Goal: Use online tool/utility: Utilize a website feature to perform a specific function

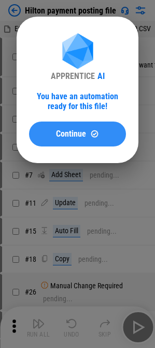
click at [73, 128] on button "Continue" at bounding box center [77, 133] width 97 height 25
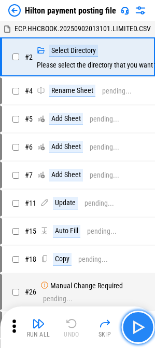
click at [135, 323] on img "button" at bounding box center [138, 327] width 17 height 17
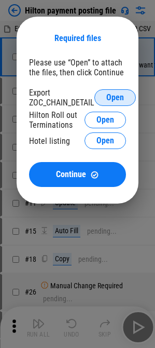
click at [118, 96] on span "Open" at bounding box center [115, 97] width 18 height 8
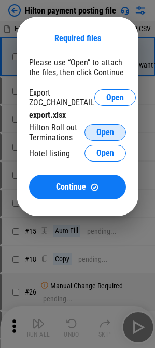
click at [106, 132] on span "Open" at bounding box center [105, 132] width 18 height 8
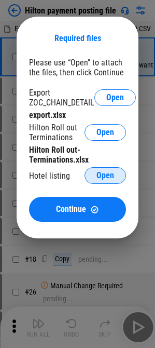
click at [113, 170] on button "Open" at bounding box center [106, 175] width 42 height 17
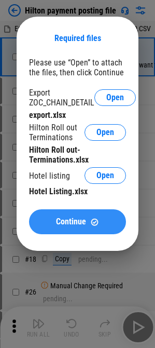
click at [68, 215] on button "Continue" at bounding box center [77, 221] width 97 height 25
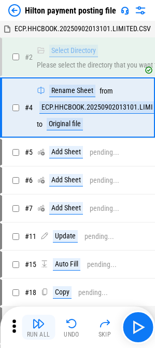
click at [44, 328] on img "button" at bounding box center [38, 323] width 12 height 12
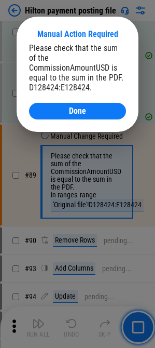
scroll to position [1186, 0]
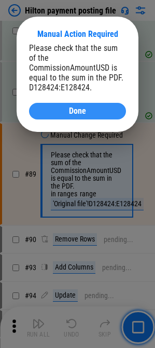
click at [48, 107] on div "Done" at bounding box center [78, 111] width 72 height 8
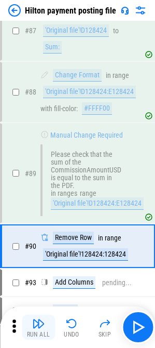
click at [39, 330] on button "Run All" at bounding box center [38, 326] width 33 height 25
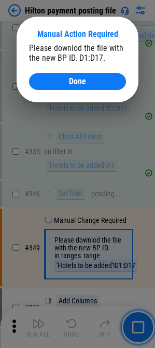
scroll to position [3456, 0]
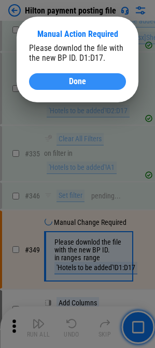
click at [74, 89] on button "Done" at bounding box center [77, 81] width 97 height 17
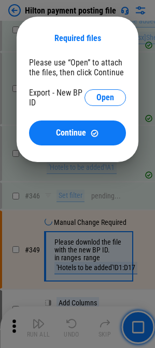
click at [67, 210] on div at bounding box center [77, 174] width 155 height 348
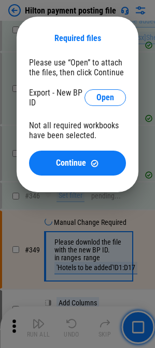
click at [40, 231] on div at bounding box center [77, 174] width 155 height 348
click at [15, 11] on div "Required files Please use “Open” to attach the files, then click Continue Expor…" at bounding box center [77, 104] width 155 height 209
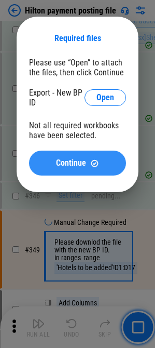
click at [85, 159] on span "Continue" at bounding box center [71, 163] width 30 height 8
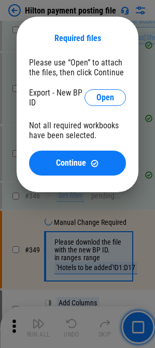
click at [45, 234] on div at bounding box center [77, 174] width 155 height 348
click at [38, 328] on div at bounding box center [77, 174] width 155 height 348
click at [122, 329] on div at bounding box center [77, 174] width 155 height 348
click at [140, 325] on div at bounding box center [77, 174] width 155 height 348
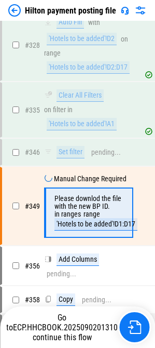
scroll to position [3507, 0]
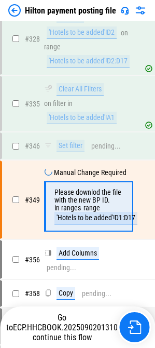
scroll to position [3507, 0]
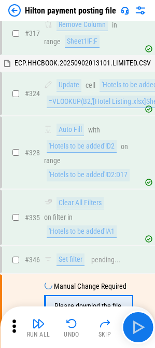
scroll to position [3507, 0]
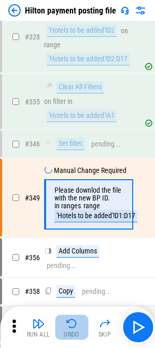
click at [69, 323] on img "button" at bounding box center [71, 323] width 12 height 12
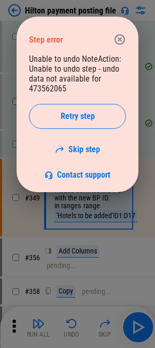
click at [124, 36] on icon "button" at bounding box center [120, 39] width 10 height 10
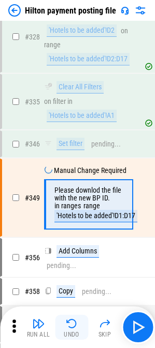
click at [64, 331] on div "Undo" at bounding box center [72, 334] width 16 height 6
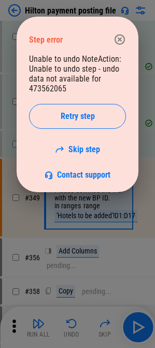
click at [120, 41] on icon "button" at bounding box center [120, 39] width 12 height 12
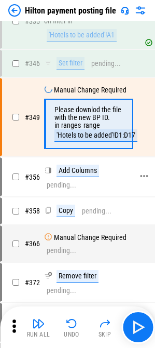
scroll to position [3559, 0]
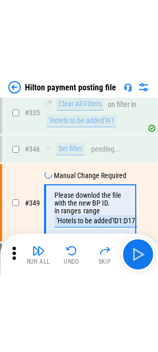
scroll to position [3670, 0]
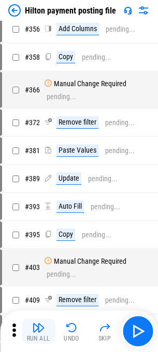
click at [35, 205] on div "Run All" at bounding box center [38, 338] width 23 height 6
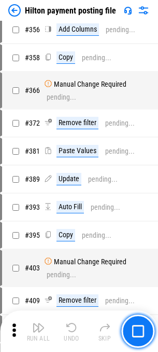
scroll to position [3584, 0]
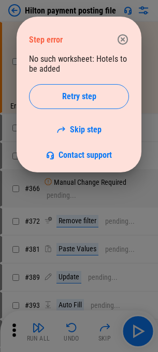
click at [121, 36] on icon "button" at bounding box center [123, 39] width 12 height 12
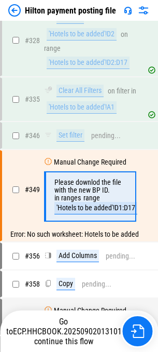
scroll to position [3603, 0]
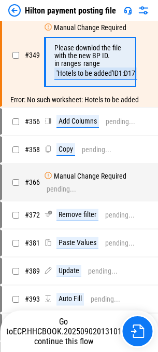
scroll to position [3603, 0]
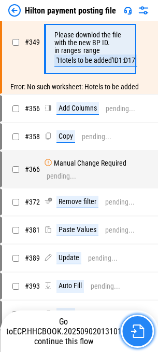
click at [135, 336] on img "button" at bounding box center [137, 330] width 13 height 13
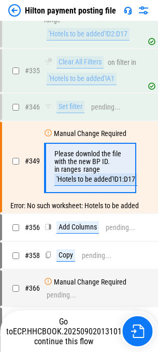
scroll to position [3603, 0]
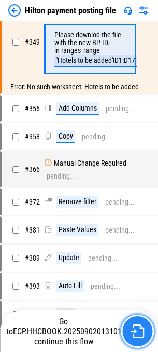
click at [134, 337] on img "button" at bounding box center [137, 330] width 13 height 13
click at [135, 335] on img "button" at bounding box center [137, 330] width 13 height 13
click at [131, 334] on img "button" at bounding box center [137, 330] width 13 height 13
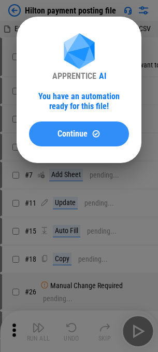
click at [74, 136] on span "Continue" at bounding box center [73, 134] width 30 height 8
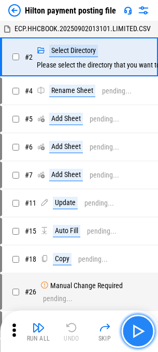
click at [146, 330] on button "button" at bounding box center [137, 330] width 33 height 33
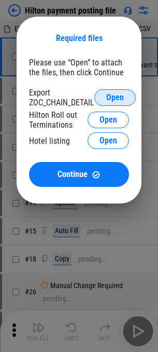
click at [112, 98] on span "Open" at bounding box center [115, 97] width 18 height 8
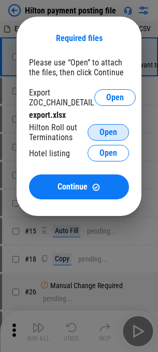
click at [106, 132] on span "Open" at bounding box center [109, 132] width 18 height 8
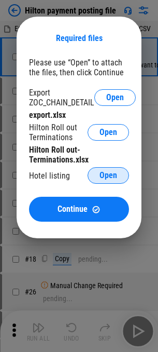
click at [94, 169] on button "Open" at bounding box center [109, 175] width 42 height 17
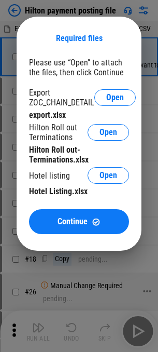
drag, startPoint x: 76, startPoint y: 217, endPoint x: 65, endPoint y: 305, distance: 88.4
click at [76, 217] on span "Continue" at bounding box center [73, 221] width 30 height 8
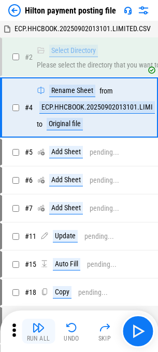
click at [37, 333] on img "button" at bounding box center [38, 327] width 12 height 12
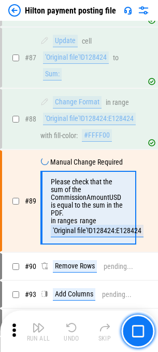
scroll to position [1167, 0]
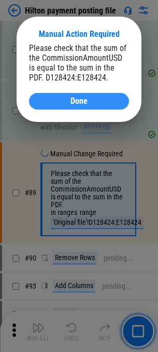
click at [65, 99] on div "Done" at bounding box center [79, 101] width 75 height 8
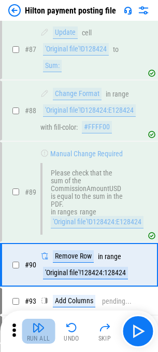
click at [38, 339] on div "Run All" at bounding box center [38, 338] width 23 height 6
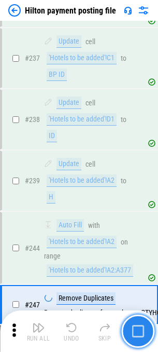
scroll to position [2676, 0]
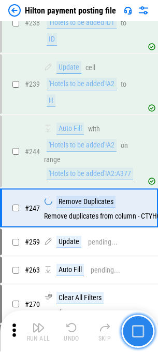
click at [133, 333] on img "button" at bounding box center [138, 331] width 12 height 12
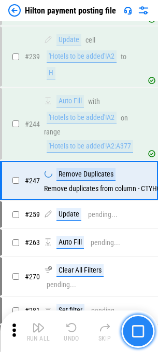
click at [139, 335] on img "button" at bounding box center [138, 331] width 12 height 12
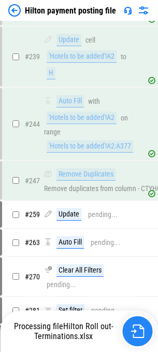
click at [139, 334] on img "button" at bounding box center [137, 330] width 13 height 13
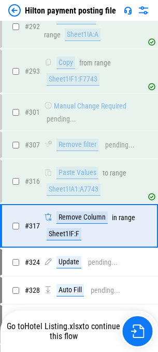
scroll to position [3197, 0]
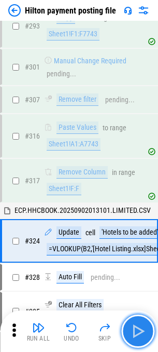
click at [140, 332] on img "button" at bounding box center [138, 331] width 17 height 17
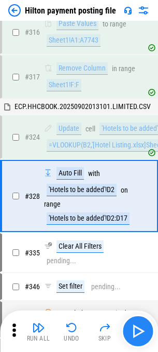
scroll to position [3316, 0]
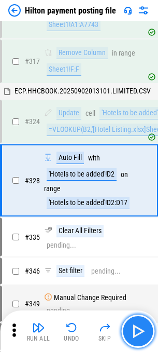
click at [140, 332] on img "button" at bounding box center [138, 331] width 17 height 17
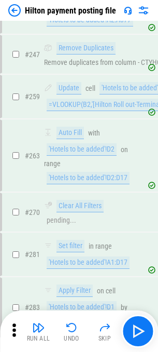
scroll to position [2797, 0]
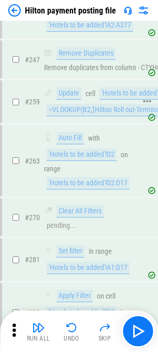
copy div "=VLOOKUP(B2,'[Hilton Roll out-Terminations.xlsx]Hilton Roll out'!$B:$C,2,FALSE)"
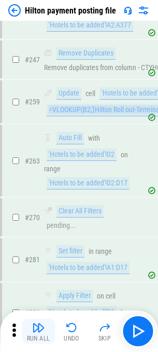
click at [38, 338] on div "Run All" at bounding box center [38, 338] width 23 height 6
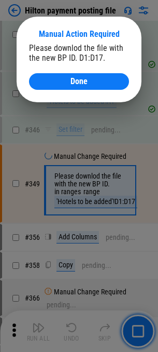
scroll to position [3477, 0]
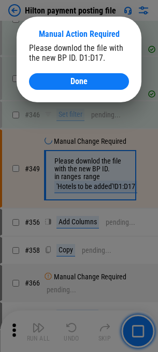
click at [68, 96] on div "Manual Action Required Please downlod the file with the new BP ID. D1:D17. Done" at bounding box center [79, 60] width 125 height 86
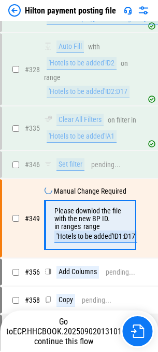
scroll to position [3477, 0]
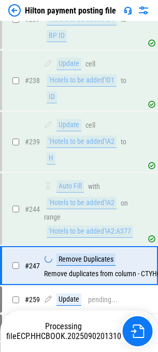
scroll to position [2676, 0]
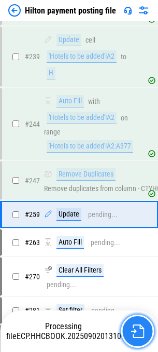
click at [140, 333] on img "button" at bounding box center [137, 330] width 13 height 13
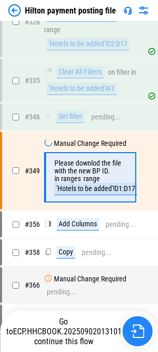
scroll to position [3477, 0]
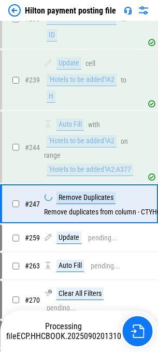
scroll to position [2676, 0]
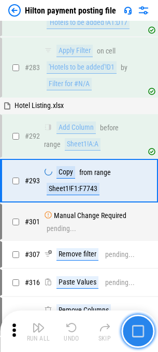
click at [140, 332] on img "button" at bounding box center [138, 331] width 12 height 12
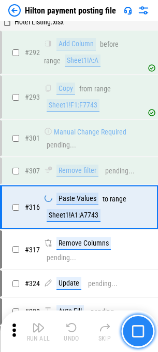
scroll to position [3152, 0]
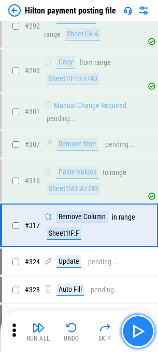
click at [140, 332] on img "button" at bounding box center [138, 331] width 17 height 17
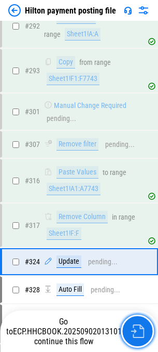
click at [140, 332] on img "button" at bounding box center [137, 330] width 13 height 13
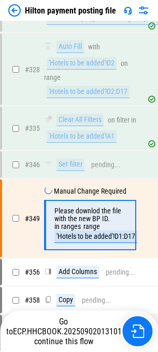
scroll to position [3477, 0]
